Goal: Task Accomplishment & Management: Complete application form

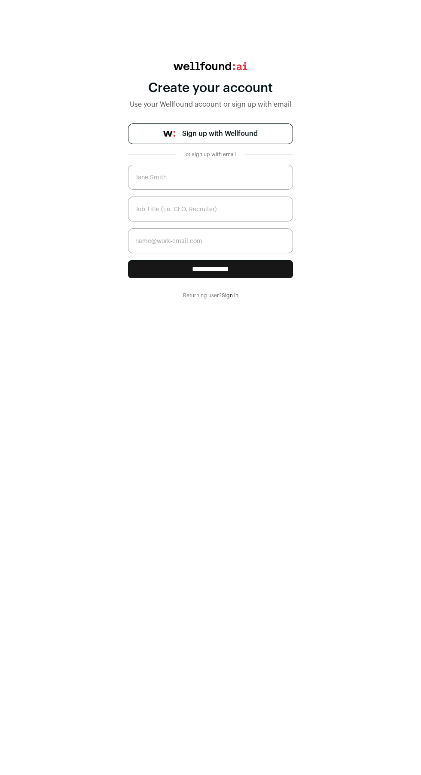
click at [273, 131] on link "Sign up with Wellfound" at bounding box center [210, 133] width 165 height 21
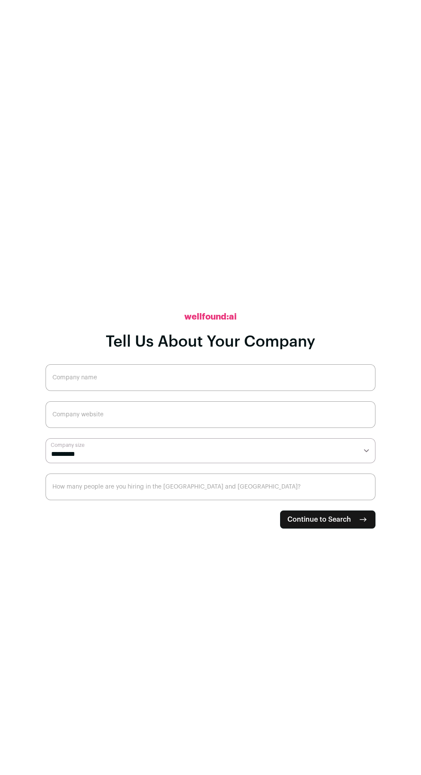
click at [290, 391] on input "Company name" at bounding box center [211, 377] width 330 height 27
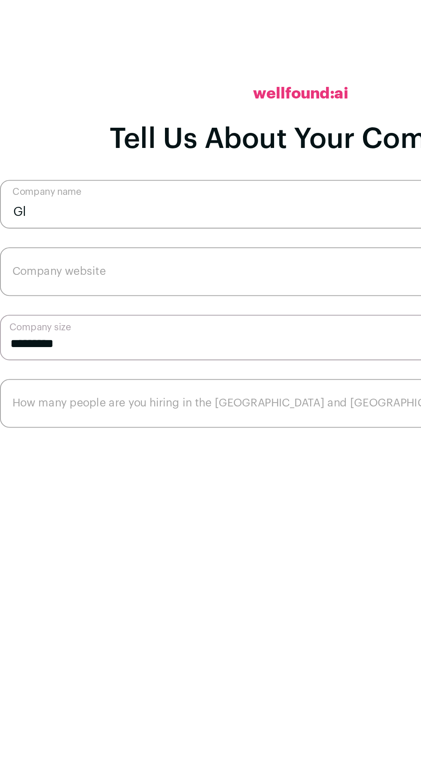
type input "G"
type input "CHI Solutions"
click at [232, 428] on input "Company website" at bounding box center [211, 414] width 330 height 27
type input "www.chi-solutions.com"
click at [62, 463] on select "**********" at bounding box center [211, 450] width 330 height 25
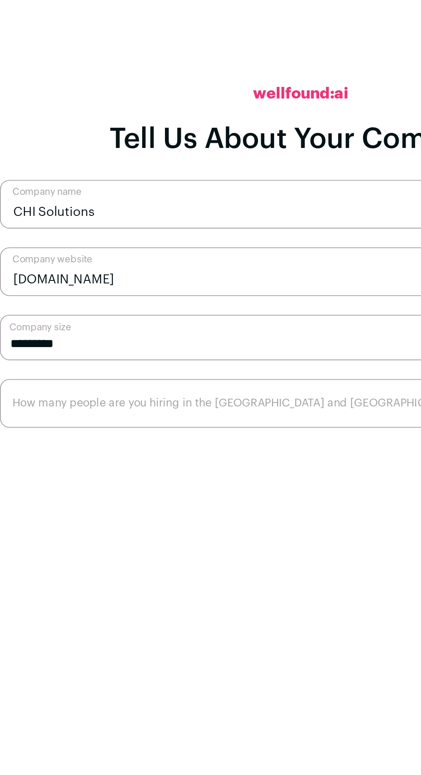
select select "***"
click at [46, 463] on select "**********" at bounding box center [211, 450] width 330 height 25
click at [225, 500] on input "How many people are you hiring in the US and Canada?" at bounding box center [211, 486] width 330 height 27
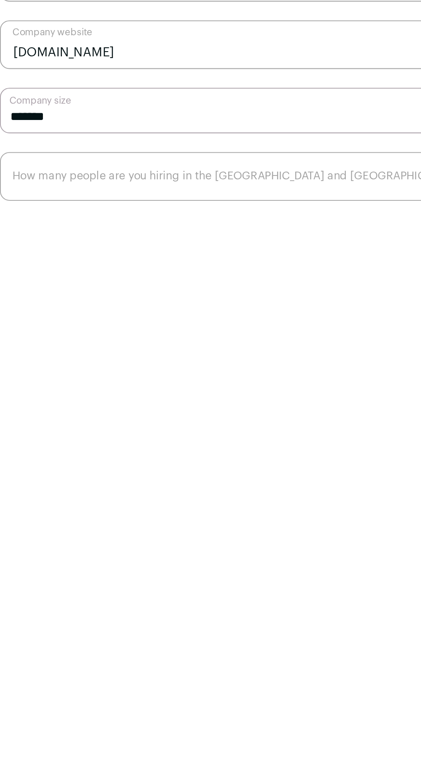
type input "1"
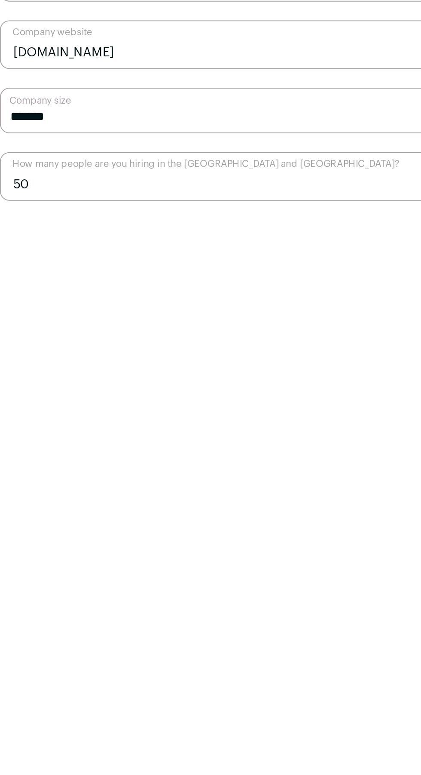
type input "50"
click at [79, 591] on div "**********" at bounding box center [211, 387] width 330 height 775
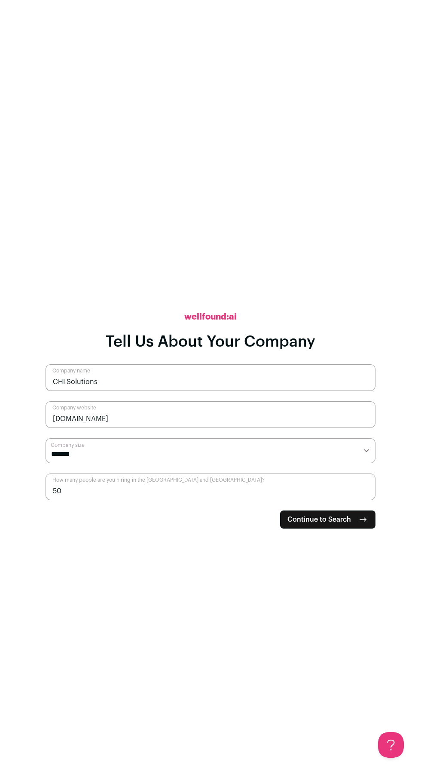
scroll to position [10, 0]
click at [363, 519] on icon "submit" at bounding box center [363, 519] width 6 height 0
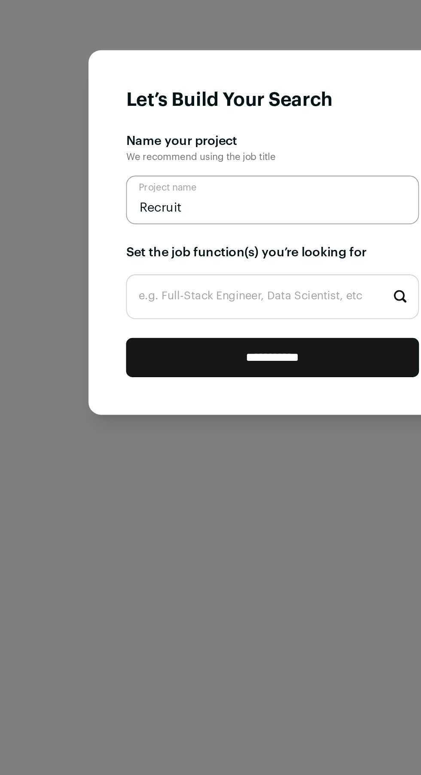
type input "Recruit"
click at [250, 424] on input "e.g. Full-Stack Engineer, Data Scientist, etc" at bounding box center [210, 422] width 161 height 24
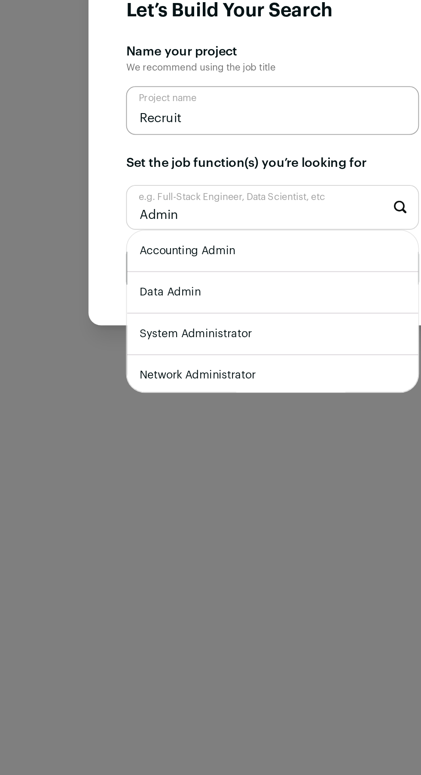
type input "Admin"
click at [243, 445] on li "Accounting Admin" at bounding box center [211, 446] width 160 height 23
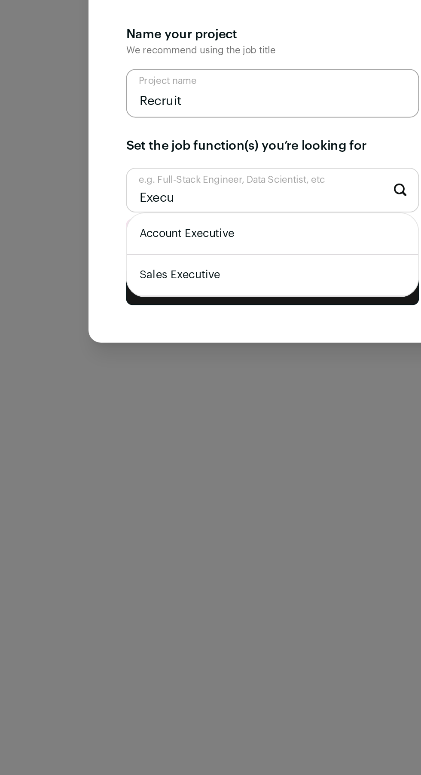
type input "Execu"
click at [254, 435] on li "Account Executive" at bounding box center [211, 437] width 160 height 23
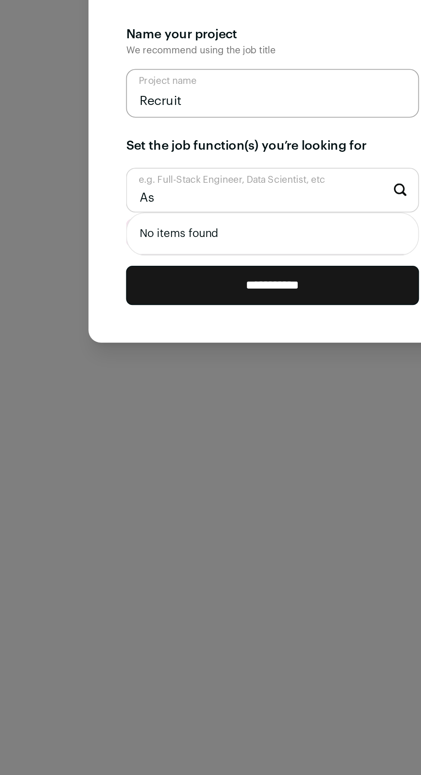
type input "A"
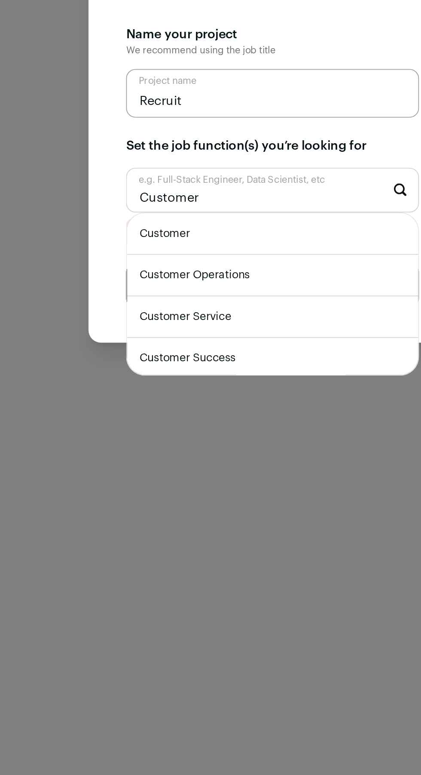
type input "Customer"
click at [252, 458] on li "Customer Operations" at bounding box center [211, 460] width 160 height 23
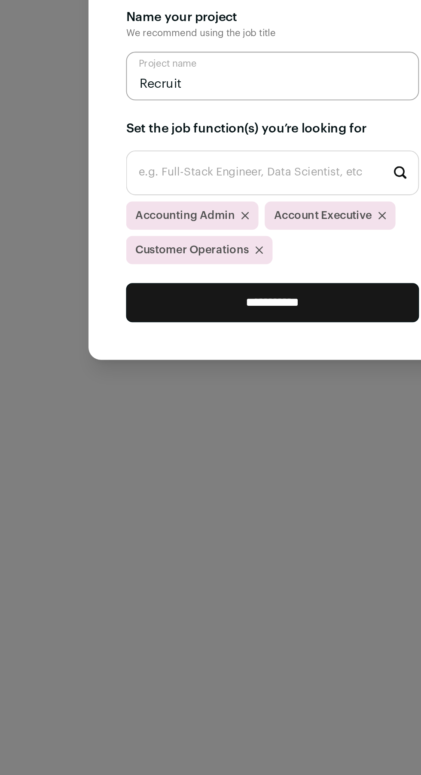
click at [263, 468] on input "**********" at bounding box center [210, 474] width 161 height 21
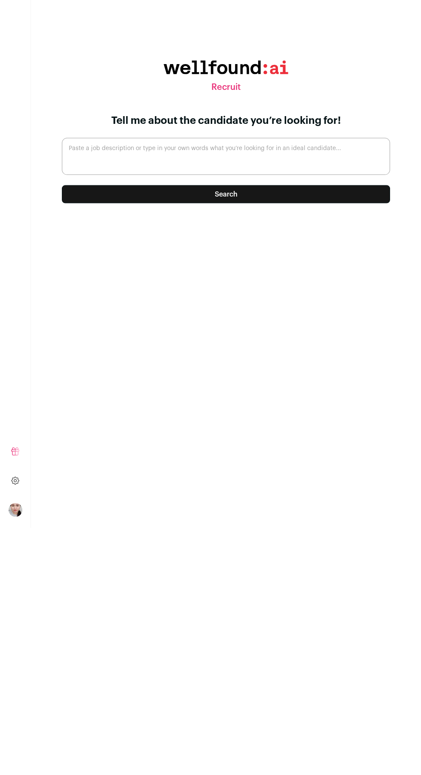
click at [349, 450] on button "Search" at bounding box center [226, 441] width 328 height 18
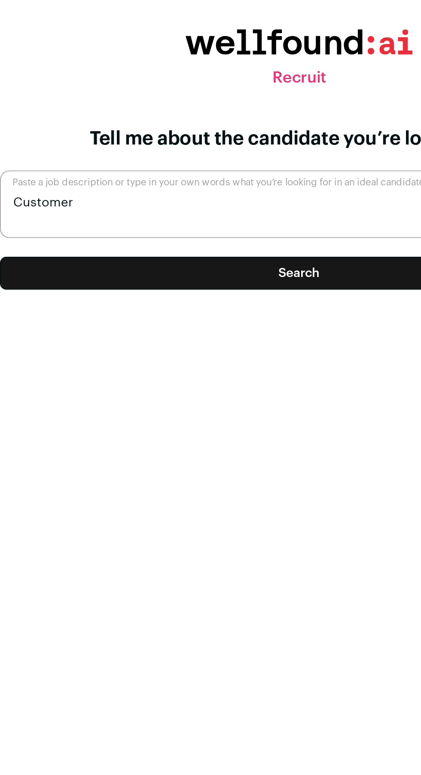
type textarea "Customer"
click at [265, 450] on button "Search" at bounding box center [226, 441] width 328 height 18
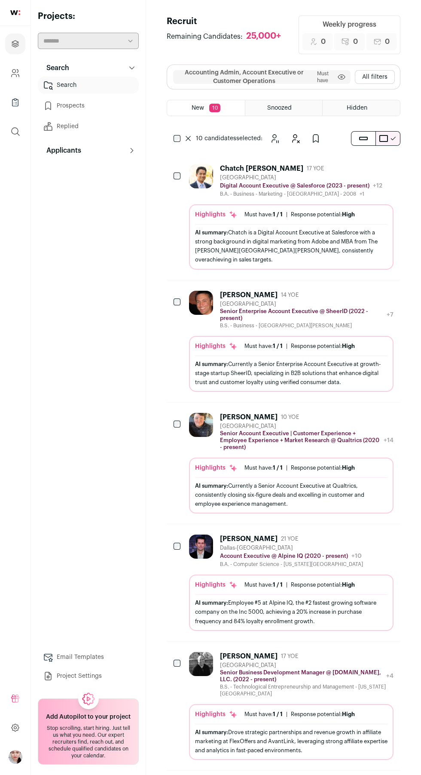
click at [276, 142] on icon "Snooze" at bounding box center [274, 138] width 10 height 10
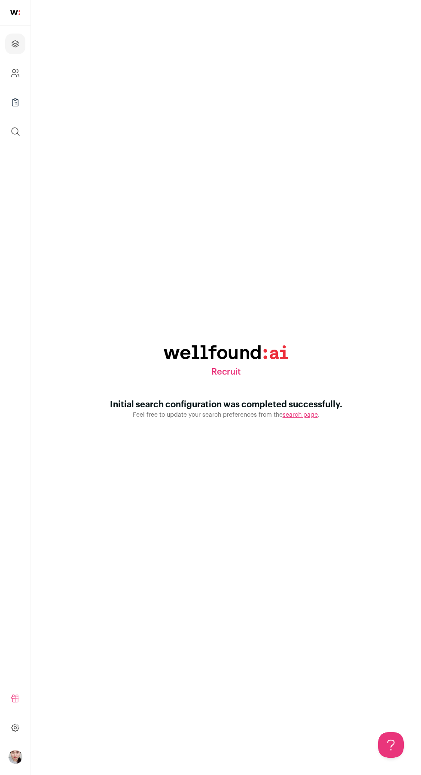
click at [11, 43] on icon "Projects" at bounding box center [15, 44] width 10 height 10
click at [15, 73] on icon "Company and ATS Settings" at bounding box center [15, 73] width 10 height 10
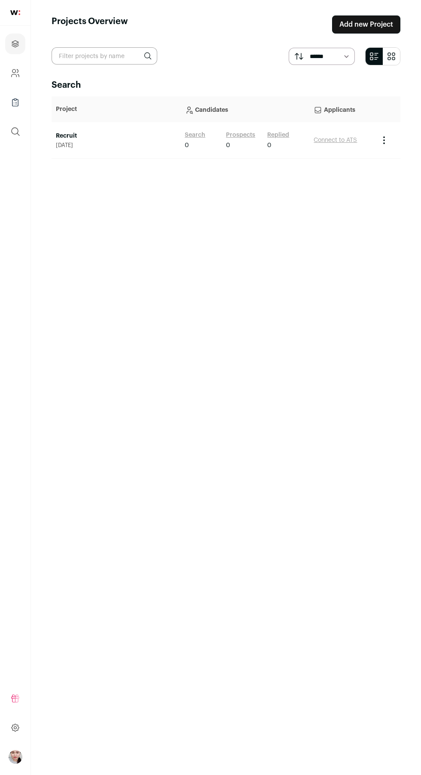
click at [379, 141] on icon "Project Actions" at bounding box center [384, 140] width 10 height 10
click at [134, 506] on div "Search Project Candidates Applicants Recruit August 29, 2025 Search 0 Prospects…" at bounding box center [226, 419] width 349 height 680
click at [15, 74] on icon "Company and ATS Settings" at bounding box center [14, 75] width 5 height 3
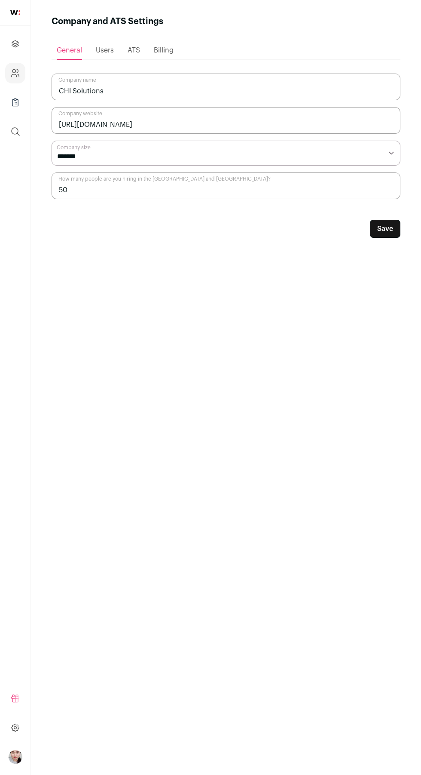
click at [171, 52] on span "Billing" at bounding box center [164, 50] width 20 height 7
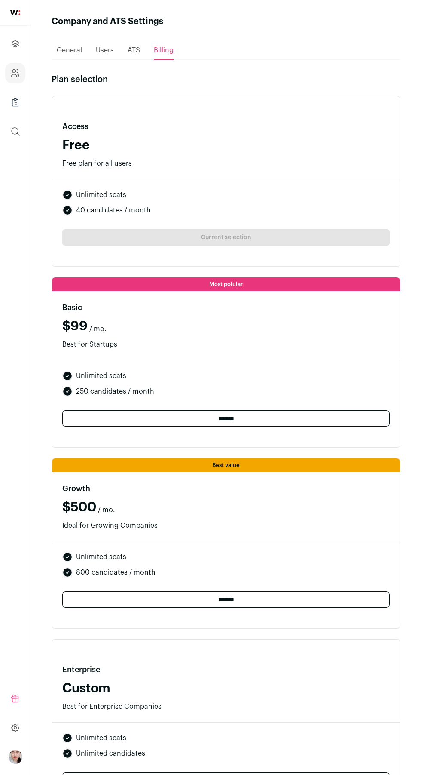
click at [135, 52] on span "ATS" at bounding box center [134, 50] width 12 height 7
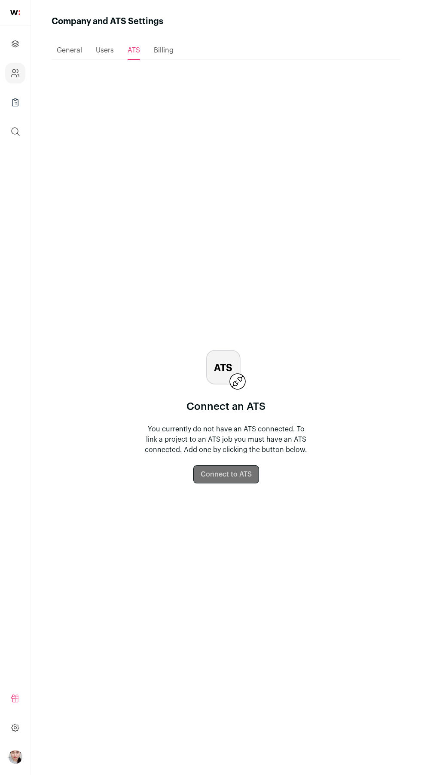
click at [131, 48] on span "ATS" at bounding box center [134, 50] width 12 height 7
click at [104, 50] on span "Users" at bounding box center [105, 50] width 18 height 7
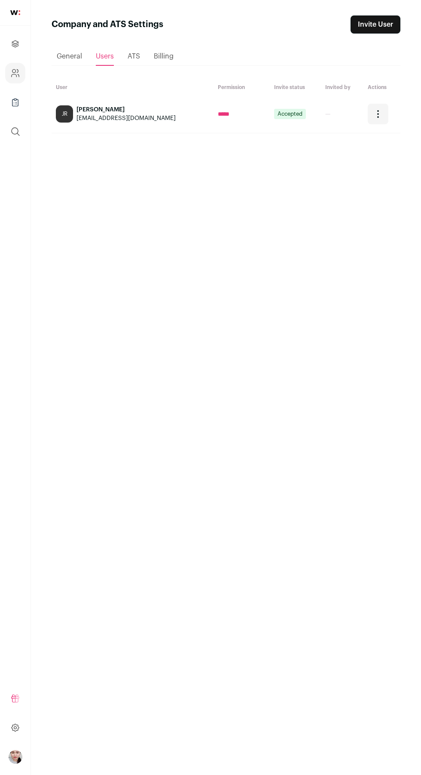
click at [377, 115] on icon "Open dropdown" at bounding box center [378, 114] width 10 height 10
click at [133, 56] on span "ATS" at bounding box center [134, 56] width 12 height 7
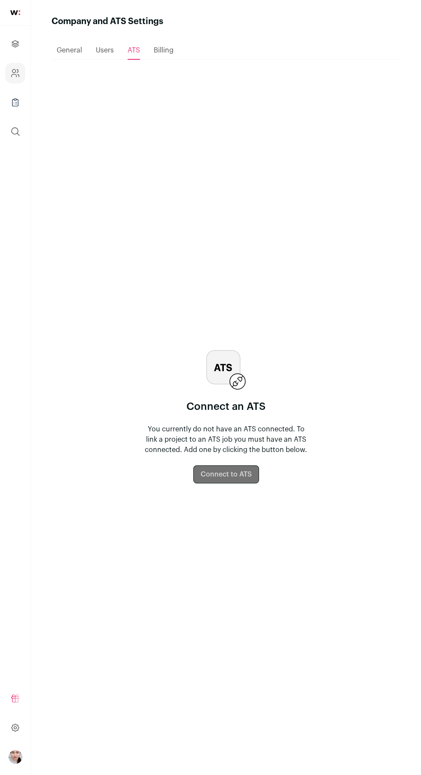
click at [237, 483] on button "Connect to ATS" at bounding box center [226, 474] width 66 height 18
click at [166, 50] on span "Billing" at bounding box center [164, 50] width 20 height 7
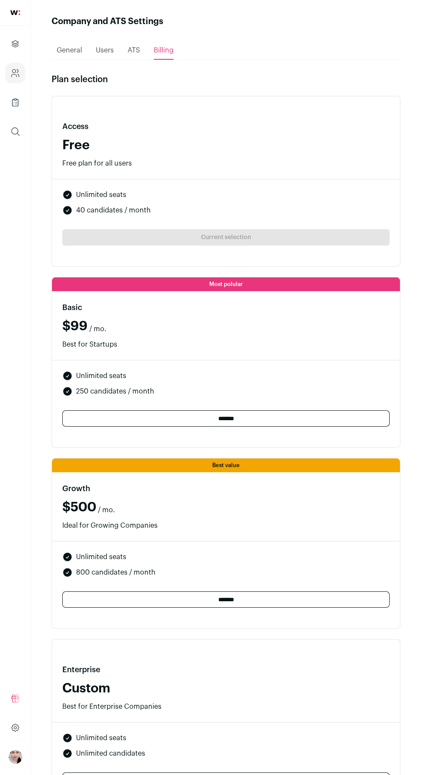
click at [19, 98] on icon "Company Lists" at bounding box center [15, 102] width 10 height 10
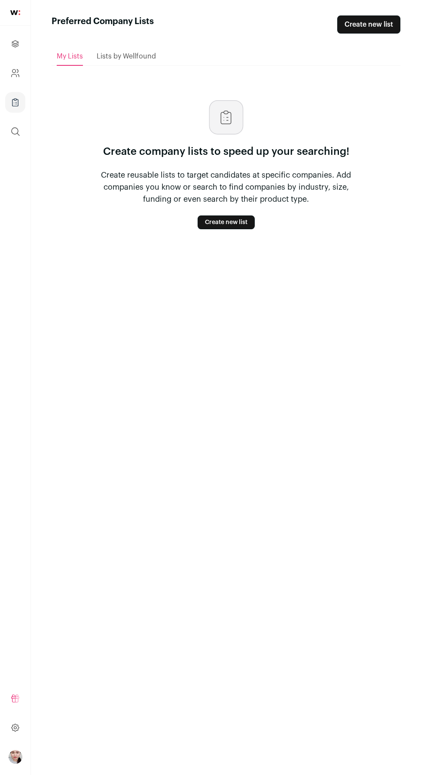
click at [138, 56] on span "Lists by Wellfound" at bounding box center [126, 56] width 59 height 7
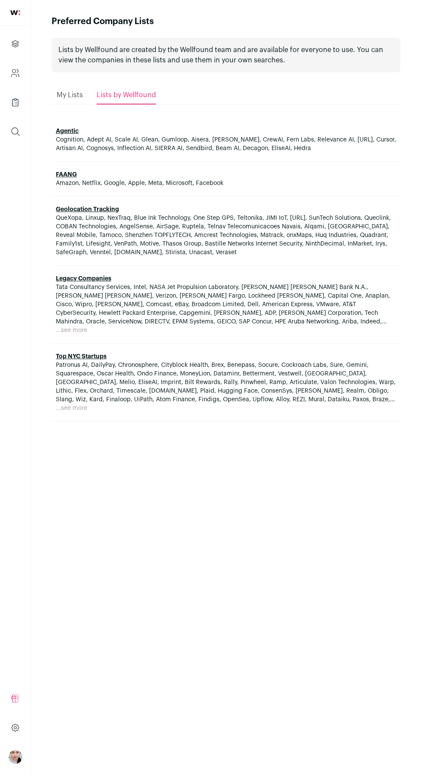
click at [82, 355] on link "Top NYC Startups" at bounding box center [81, 356] width 51 height 6
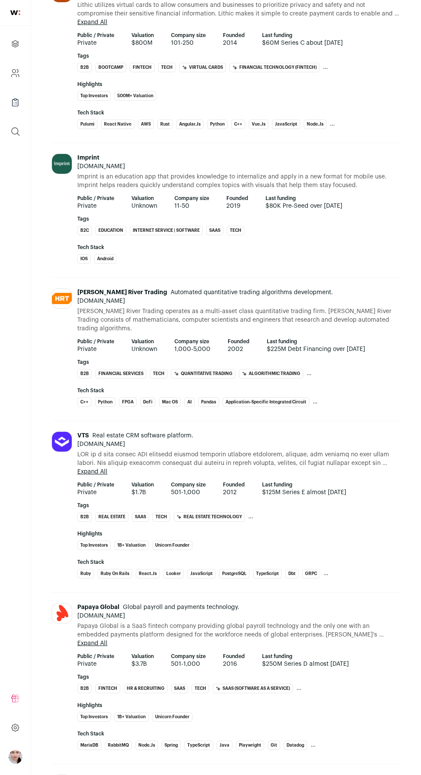
scroll to position [2376, 0]
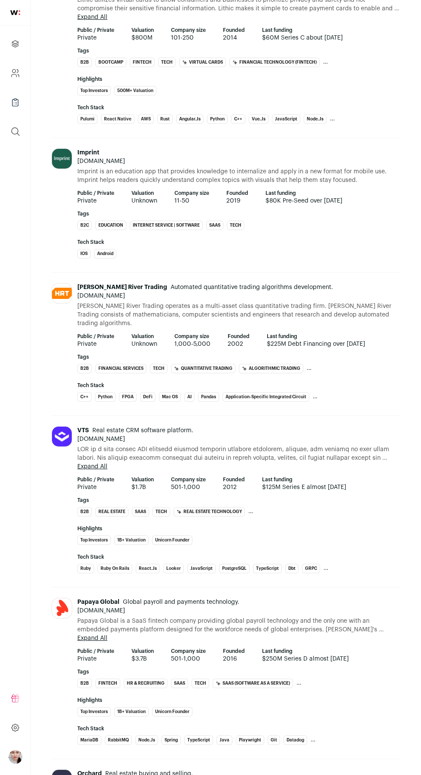
click at [79, 436] on link "vts.com" at bounding box center [101, 439] width 48 height 6
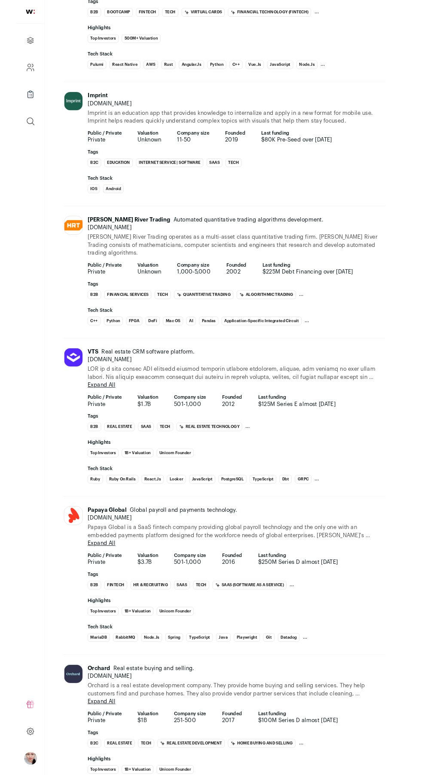
scroll to position [2441, 0]
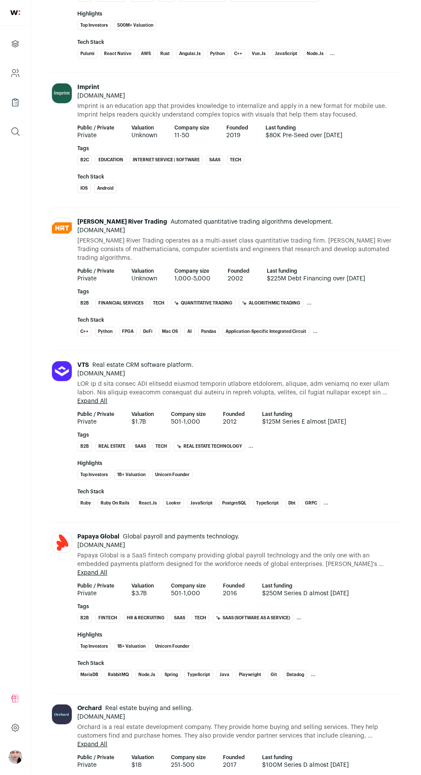
click at [56, 361] on img at bounding box center [62, 371] width 20 height 20
click at [104, 397] on button "Expand All" at bounding box center [92, 401] width 30 height 9
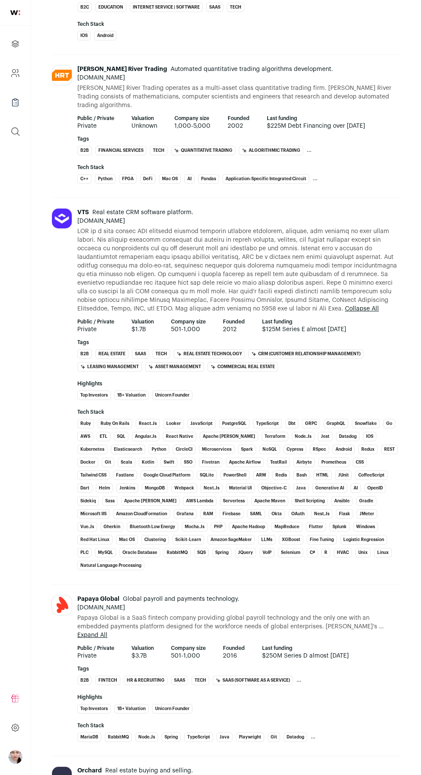
scroll to position [2595, 0]
click at [13, 41] on icon "Projects" at bounding box center [15, 44] width 10 height 10
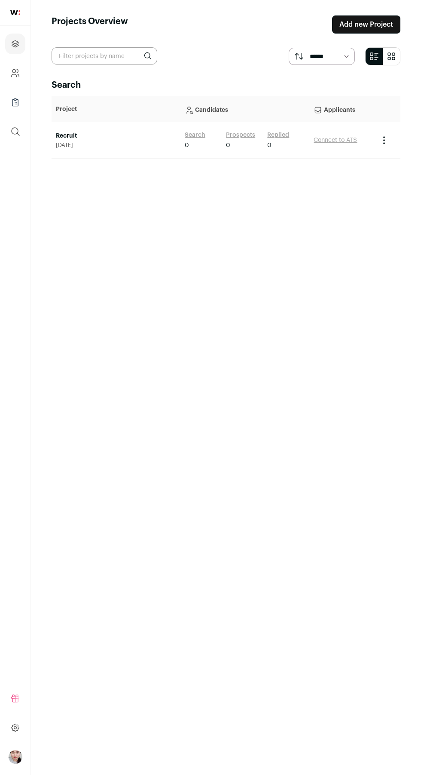
click at [69, 136] on link "Recruit" at bounding box center [116, 136] width 120 height 9
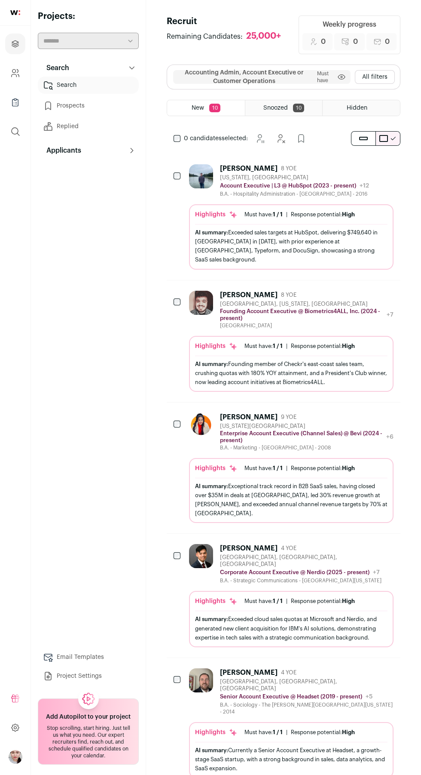
click at [237, 168] on div "Michael Davison" at bounding box center [249, 168] width 58 height 9
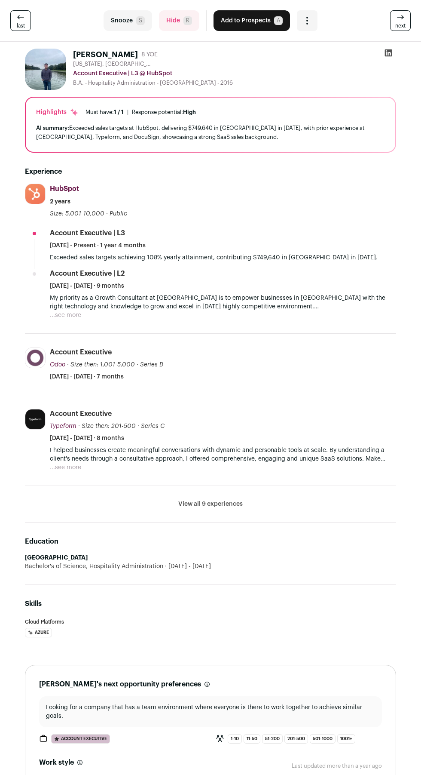
click at [306, 18] on icon "Open dropdown" at bounding box center [307, 20] width 10 height 10
click at [259, 21] on button "Add to Prospects A" at bounding box center [252, 20] width 77 height 21
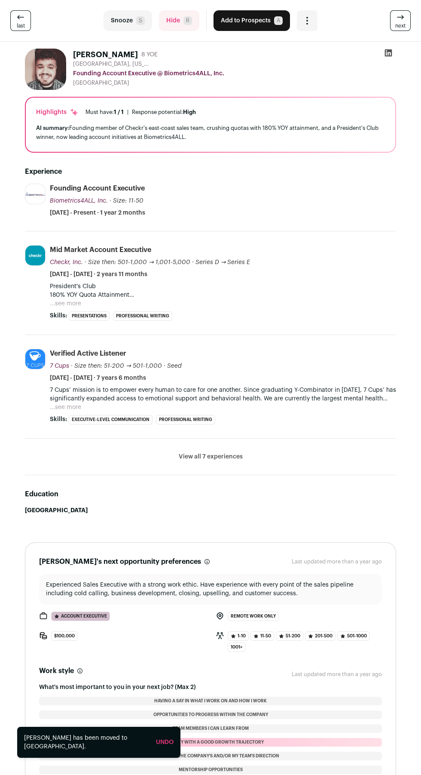
click at [262, 24] on button "Add to Prospects A" at bounding box center [252, 20] width 77 height 21
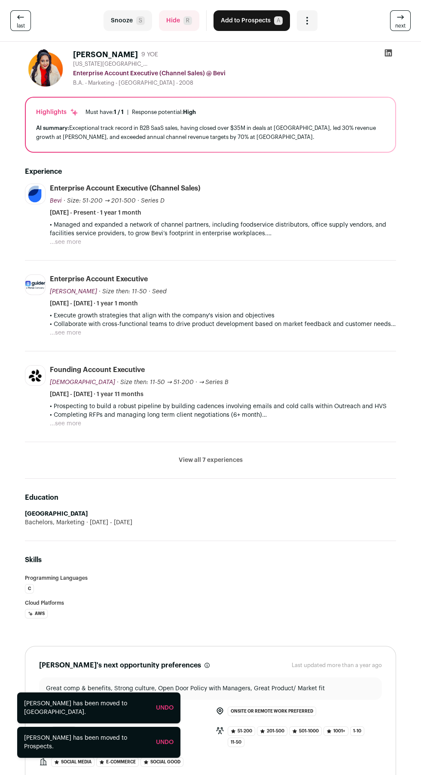
click at [259, 20] on button "Add to Prospects A" at bounding box center [252, 20] width 77 height 21
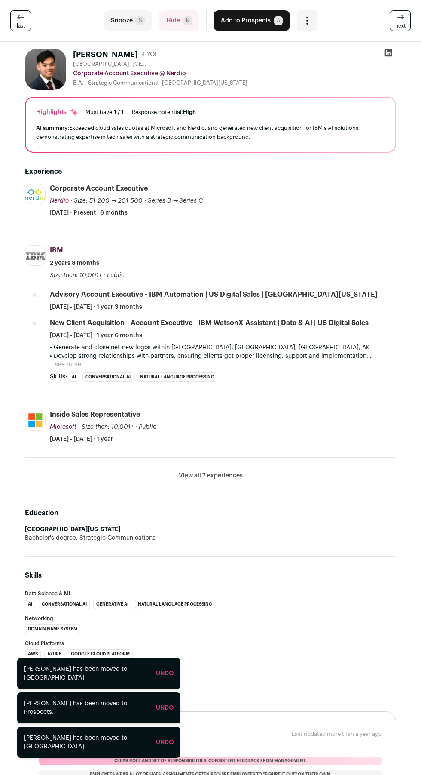
click at [252, 21] on button "Add to Prospects A" at bounding box center [252, 20] width 77 height 21
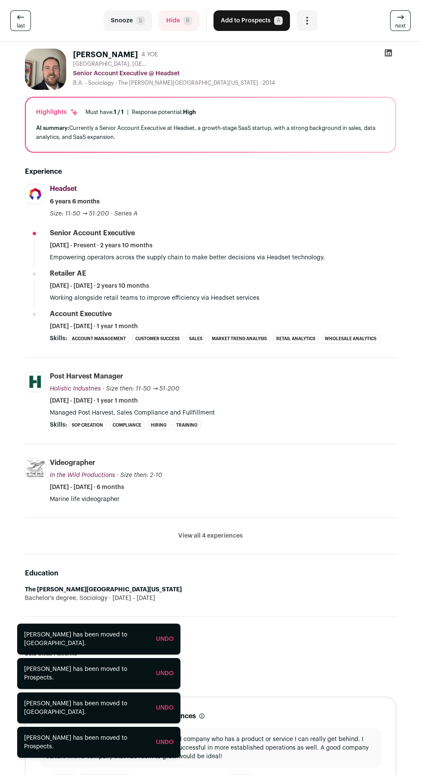
click at [254, 21] on button "Add to Prospects A" at bounding box center [252, 20] width 77 height 21
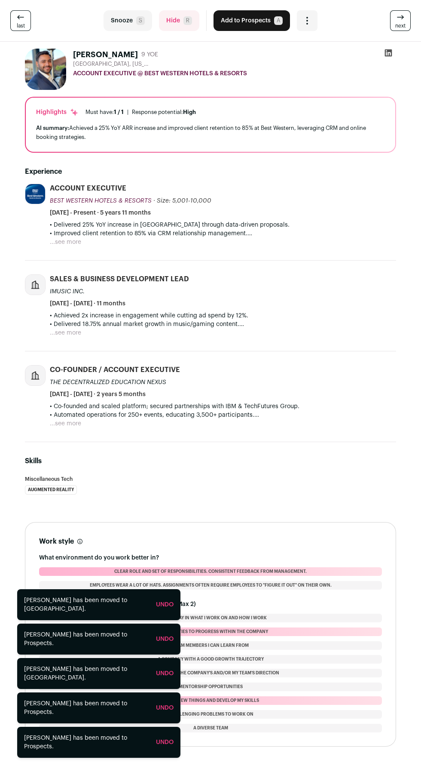
click at [247, 21] on button "Add to Prospects A" at bounding box center [252, 20] width 77 height 21
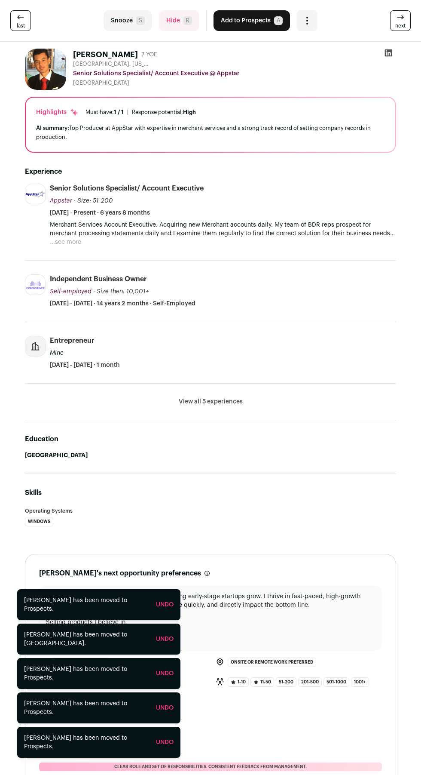
click at [249, 21] on button "Add to Prospects A" at bounding box center [252, 20] width 77 height 21
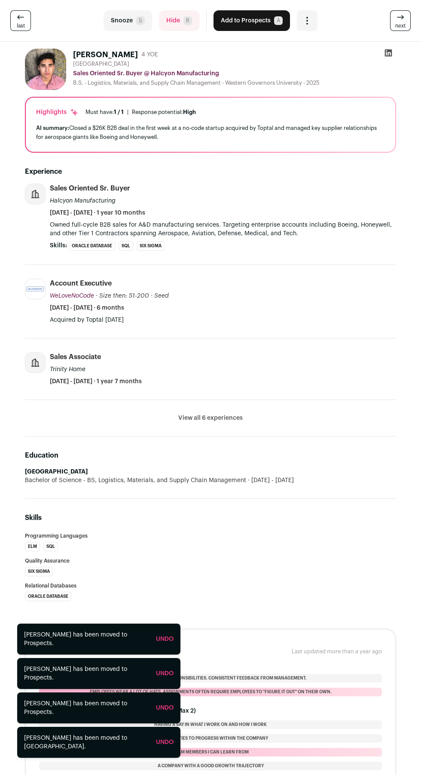
click at [306, 18] on icon "Open dropdown" at bounding box center [307, 20] width 10 height 10
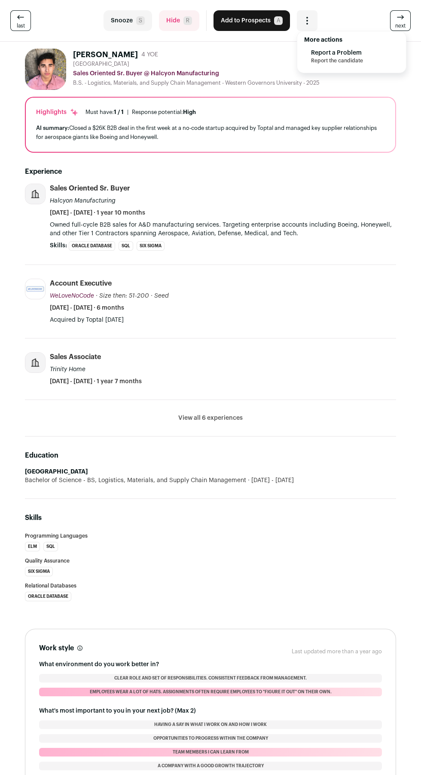
click at [21, 26] on span "last" at bounding box center [21, 25] width 8 height 7
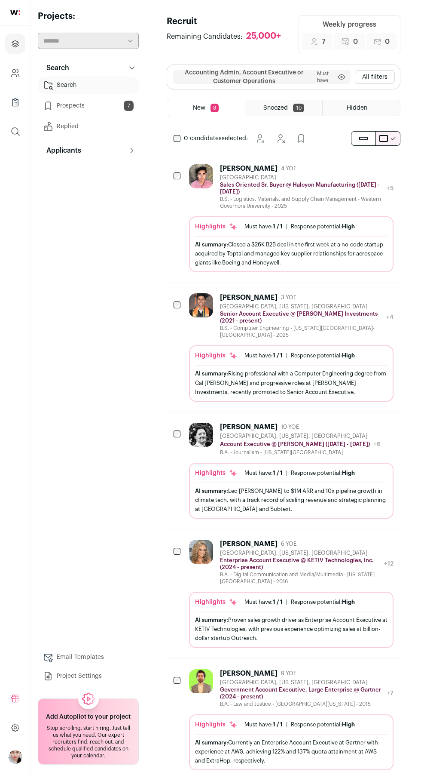
click at [118, 153] on button "Applicants" at bounding box center [88, 150] width 101 height 17
click at [85, 168] on link "Applicants" at bounding box center [88, 167] width 101 height 17
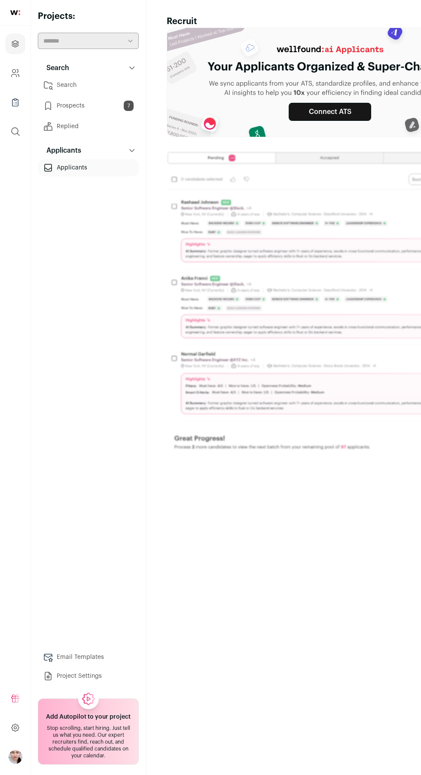
click at [14, 729] on icon at bounding box center [15, 727] width 3 height 3
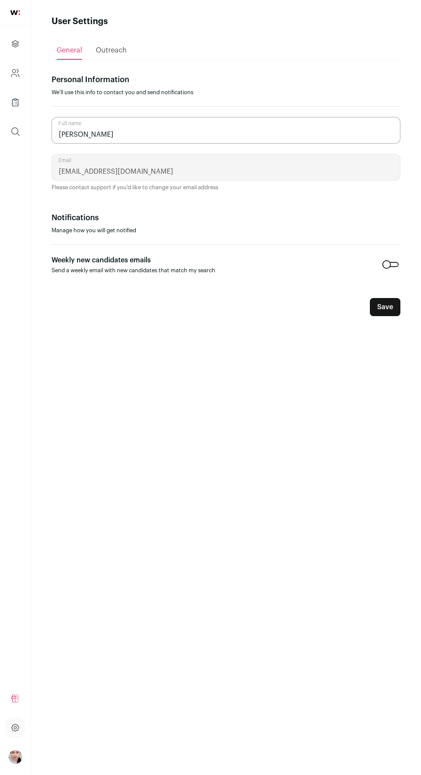
click at [116, 50] on span "Outreach" at bounding box center [111, 50] width 31 height 7
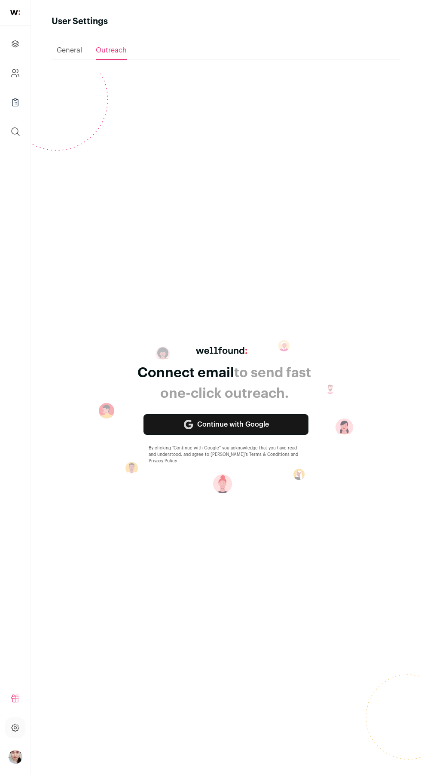
click at [273, 435] on link "Continue with Google" at bounding box center [226, 424] width 165 height 21
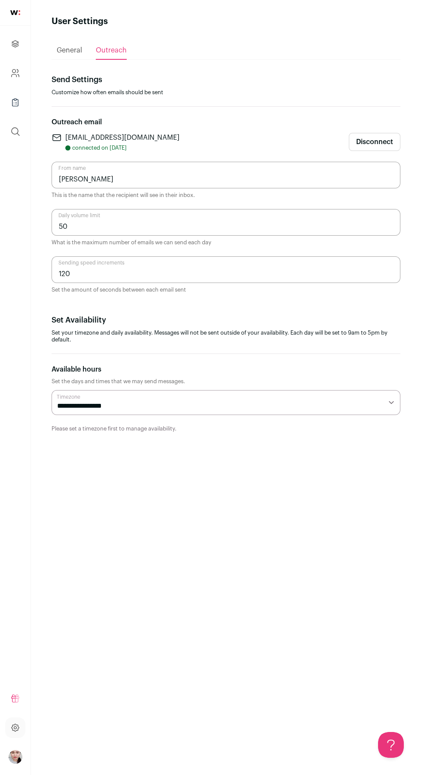
click at [69, 50] on span "General" at bounding box center [69, 50] width 25 height 7
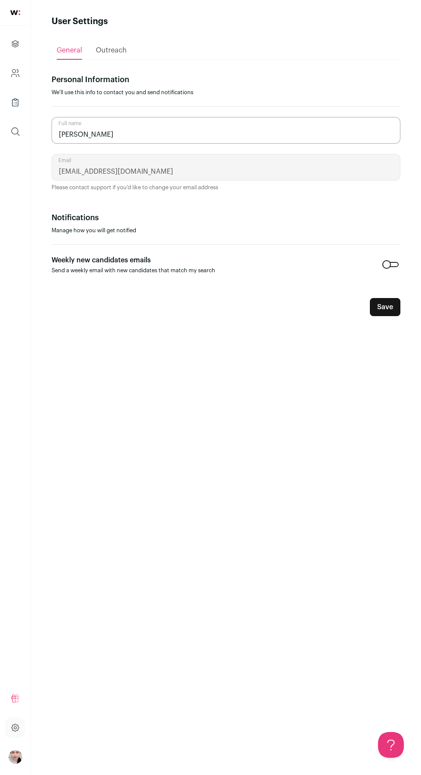
click at [15, 131] on icon "submit" at bounding box center [15, 131] width 10 height 10
click at [16, 101] on icon "Company Lists" at bounding box center [15, 102] width 10 height 10
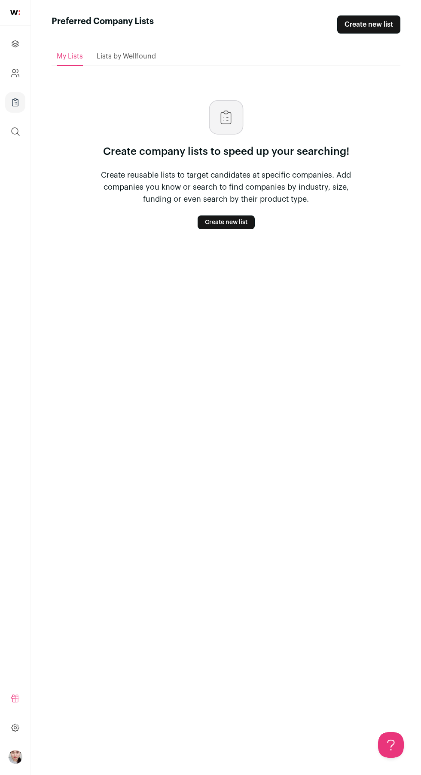
click at [132, 58] on span "Lists by Wellfound" at bounding box center [126, 56] width 59 height 7
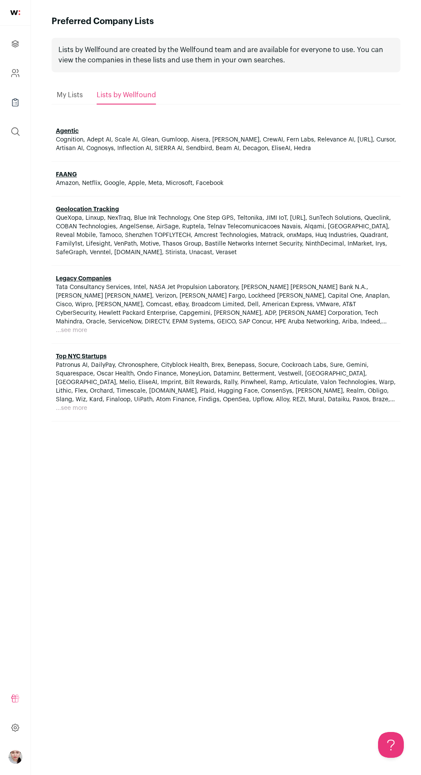
click at [283, 134] on span "Agentic" at bounding box center [226, 131] width 340 height 9
click at [63, 175] on link "FAANG" at bounding box center [66, 174] width 21 height 6
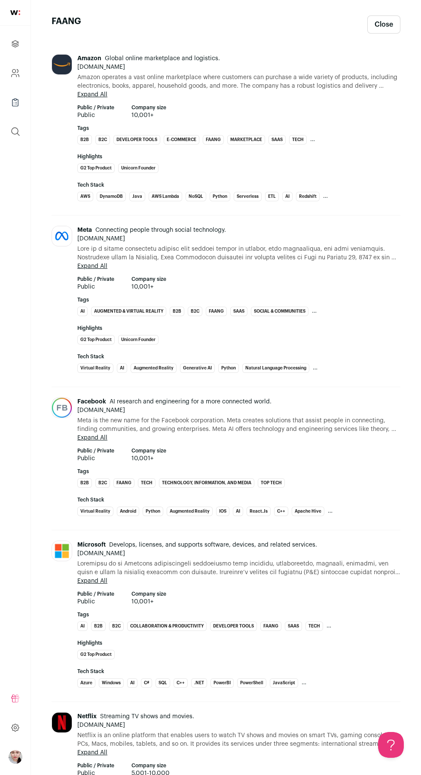
click at [113, 46] on div "Amazon Global online marketplace and logistics. amazon.com Amazon operates a va…" at bounding box center [226, 129] width 349 height 171
click at [92, 64] on link "amazon.com" at bounding box center [101, 67] width 48 height 6
click at [13, 72] on icon "Company and ATS Settings" at bounding box center [13, 70] width 3 height 3
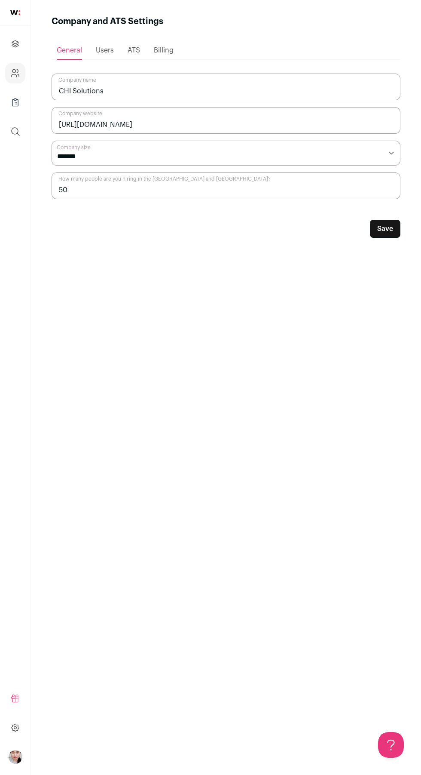
click at [104, 48] on span "Users" at bounding box center [105, 50] width 18 height 7
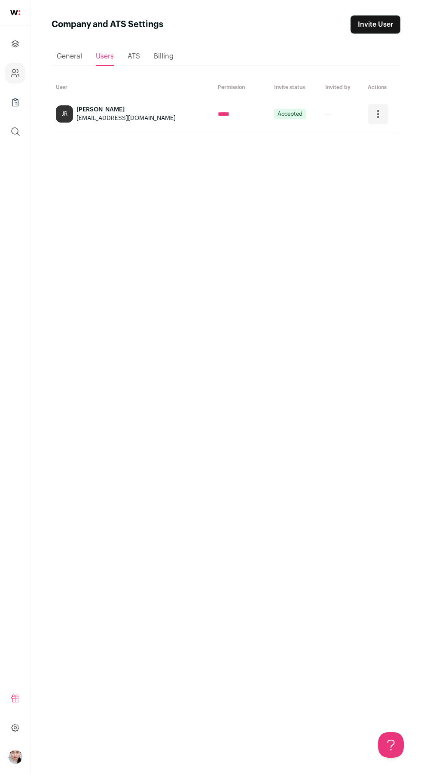
click at [378, 114] on icon "Open dropdown" at bounding box center [378, 113] width 1 height 1
click at [128, 55] on span "ATS" at bounding box center [134, 56] width 12 height 7
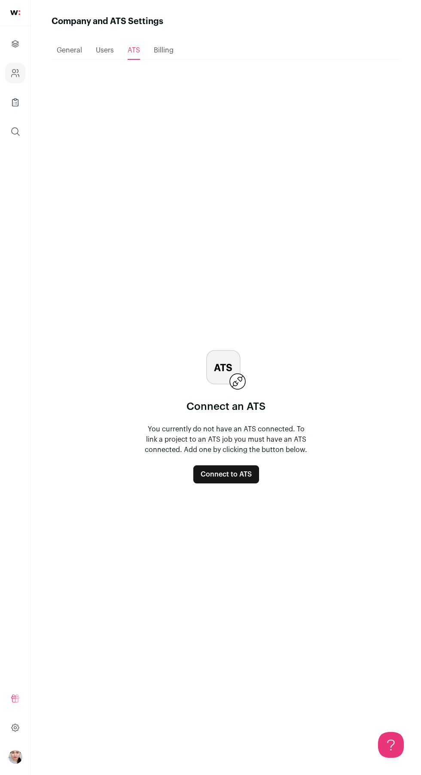
click at [236, 483] on button "Connect to ATS" at bounding box center [226, 474] width 66 height 18
click at [243, 483] on button "Connect to ATS" at bounding box center [226, 474] width 66 height 18
click at [234, 483] on button "Connect to ATS" at bounding box center [226, 474] width 66 height 18
click at [227, 483] on button "Connect to ATS" at bounding box center [226, 474] width 66 height 18
